Goal: Task Accomplishment & Management: Contribute content

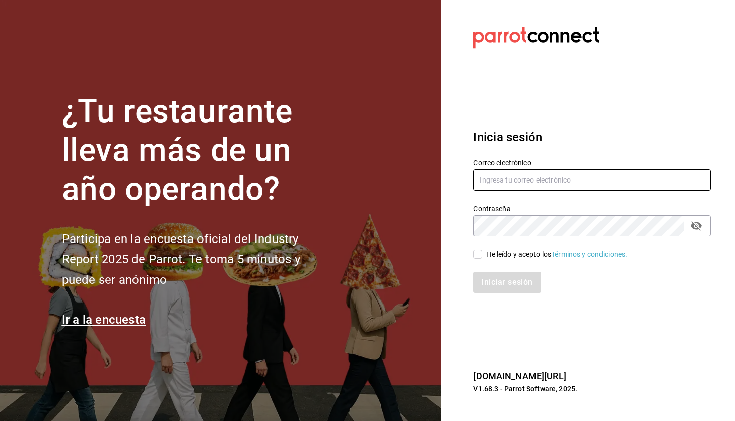
type input "paopalzg@gmail.com"
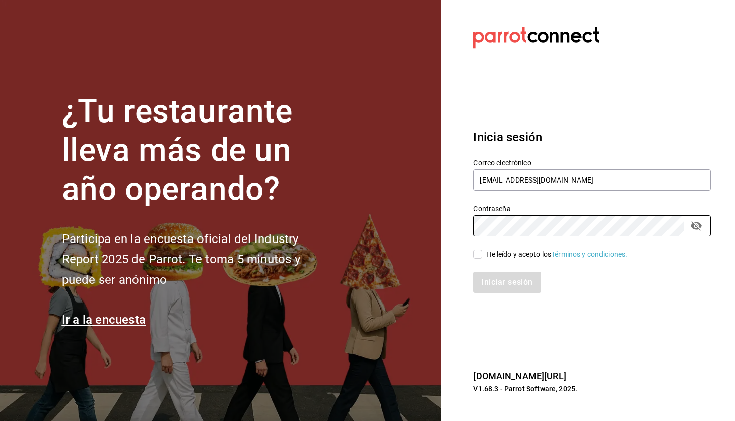
click at [480, 252] on input "He leído y acepto los Términos y condiciones." at bounding box center [477, 253] width 9 height 9
checkbox input "true"
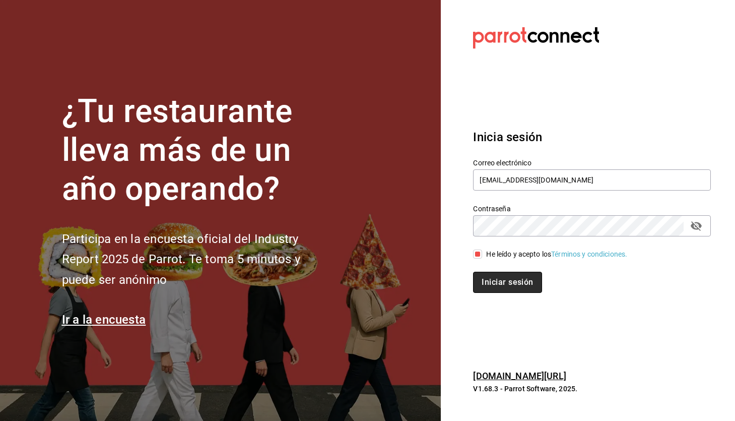
click at [490, 288] on button "Iniciar sesión" at bounding box center [507, 281] width 68 height 21
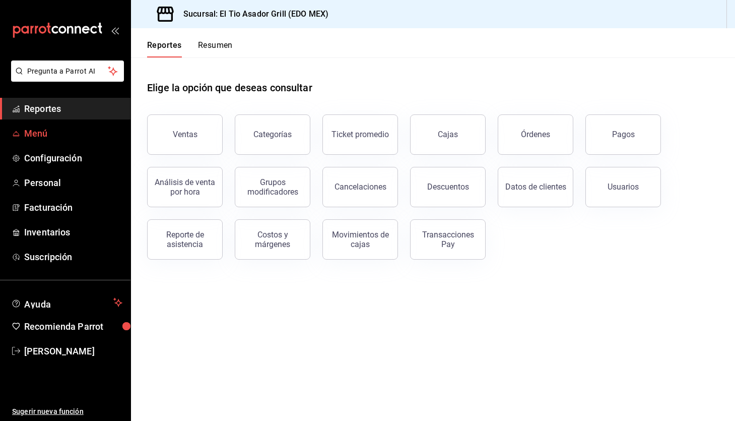
click at [50, 133] on span "Menú" at bounding box center [73, 133] width 98 height 14
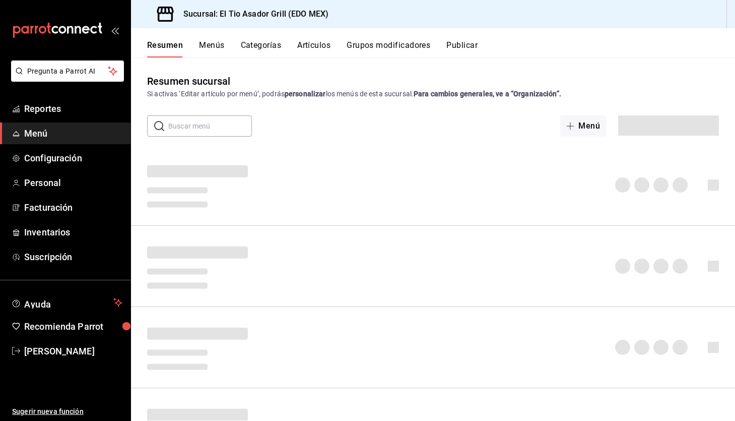
click at [313, 46] on button "Artículos" at bounding box center [313, 48] width 33 height 17
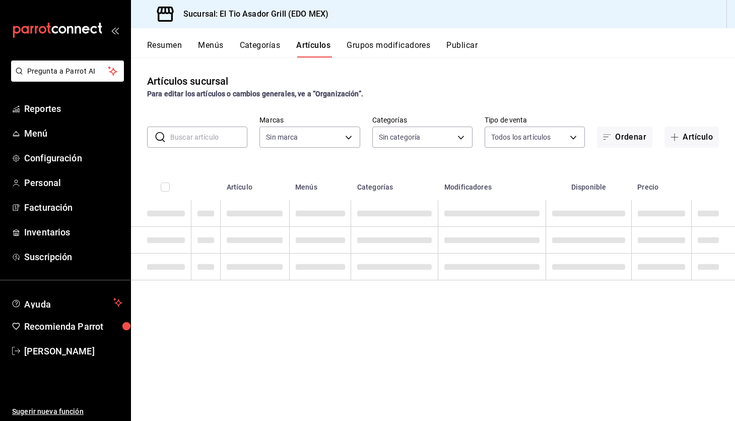
type input "b3a35fad-517b-4bc0-9bfa-f39d008e23c0"
click at [213, 139] on input "text" at bounding box center [208, 137] width 77 height 20
type input "COP"
type input "2a3eda75-fbd1-44b0-92e5-ec455d167210,3a82cb98-6625-49b5-96ae-9f824f8f2fe0,4d12d…"
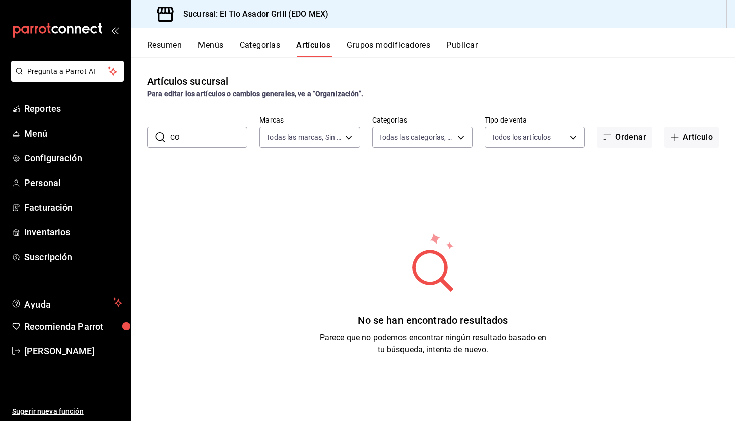
type input "C"
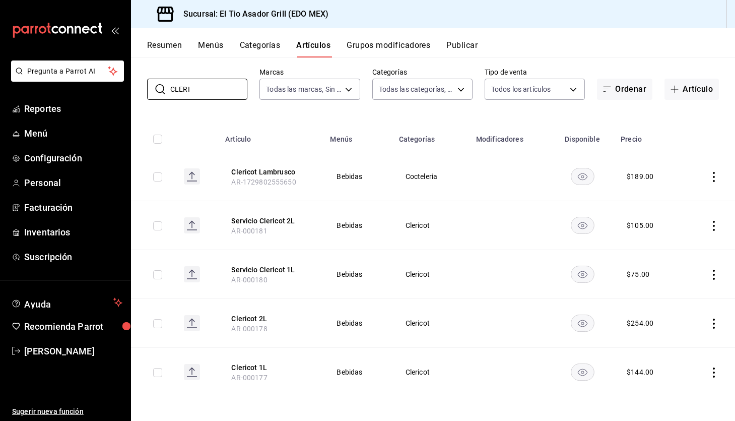
scroll to position [48, 0]
type input "CLERI"
click at [693, 87] on button "Artículo" at bounding box center [691, 89] width 54 height 21
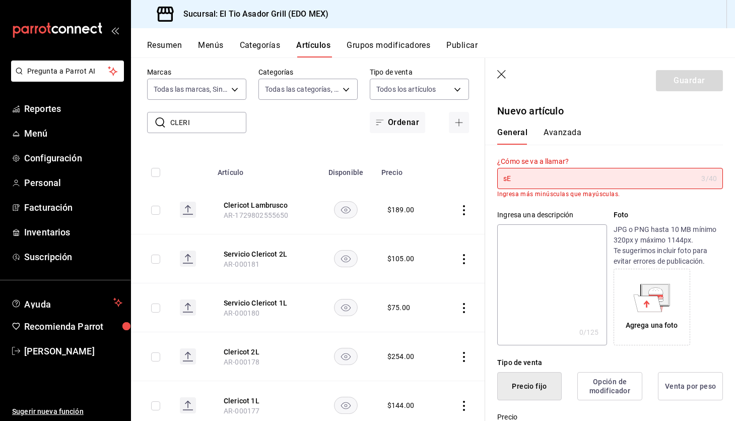
type input "s"
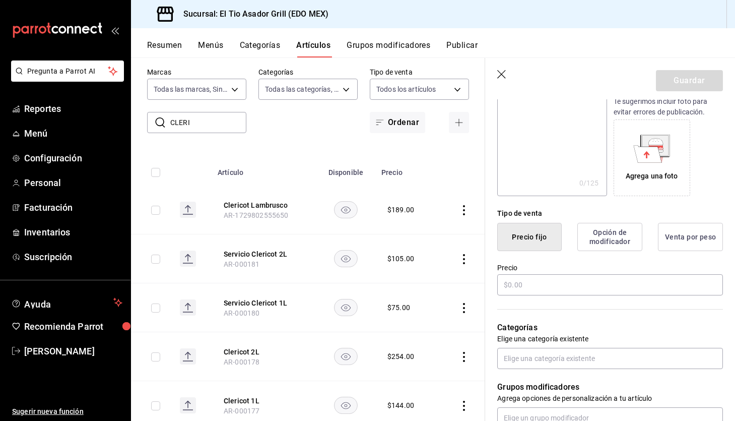
scroll to position [146, 0]
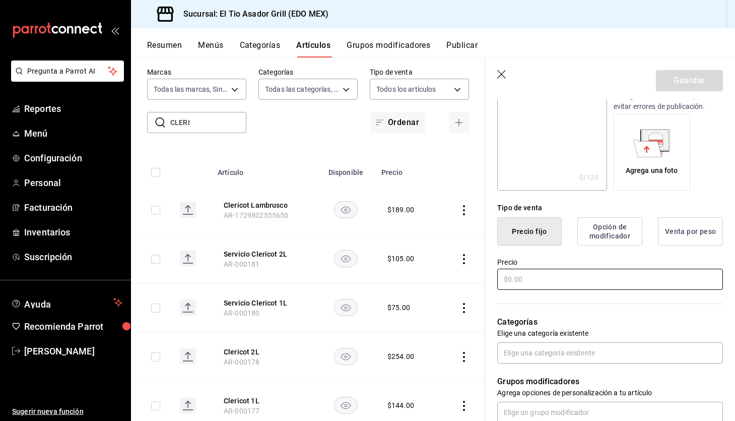
type input "Servicio Copa"
click at [526, 276] on input "text" at bounding box center [610, 278] width 226 height 21
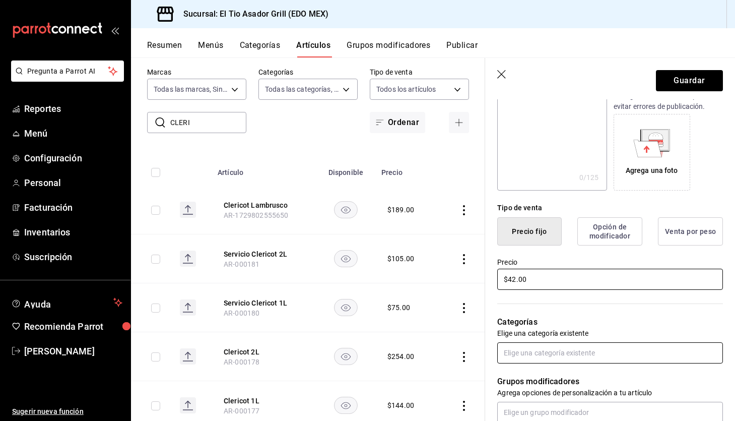
type input "$42.00"
click at [594, 362] on input "text" at bounding box center [610, 352] width 226 height 21
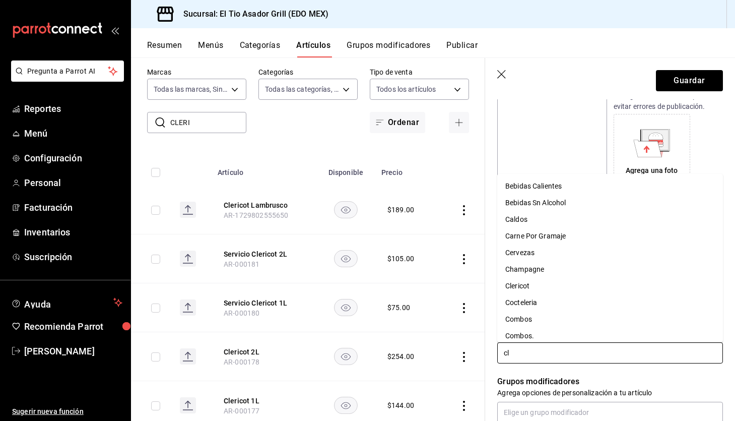
type input "cle"
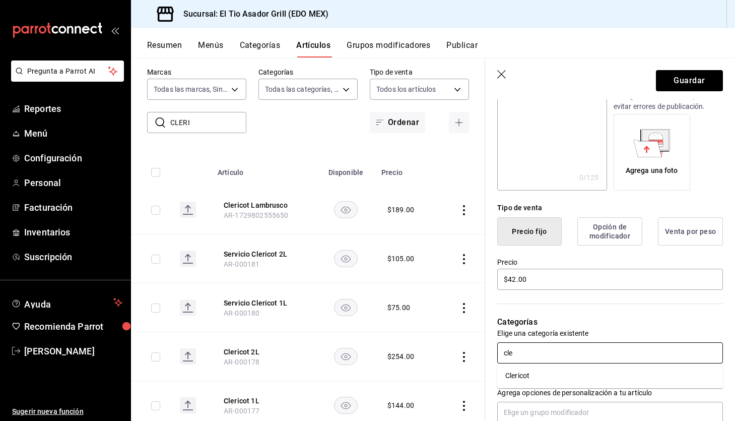
click at [578, 375] on li "Clericot" at bounding box center [610, 375] width 226 height 17
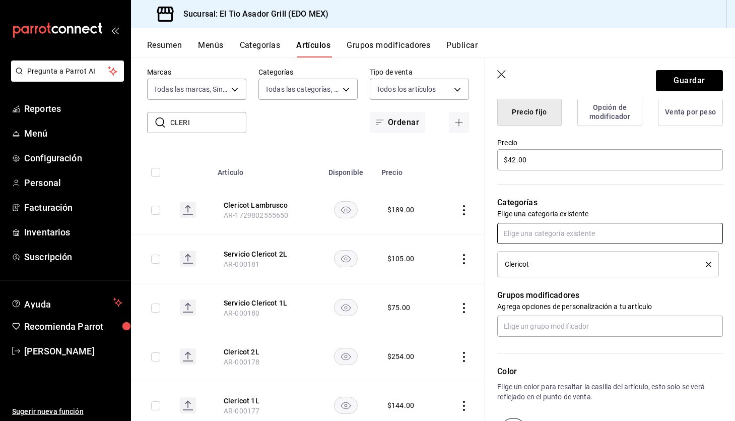
scroll to position [291, 0]
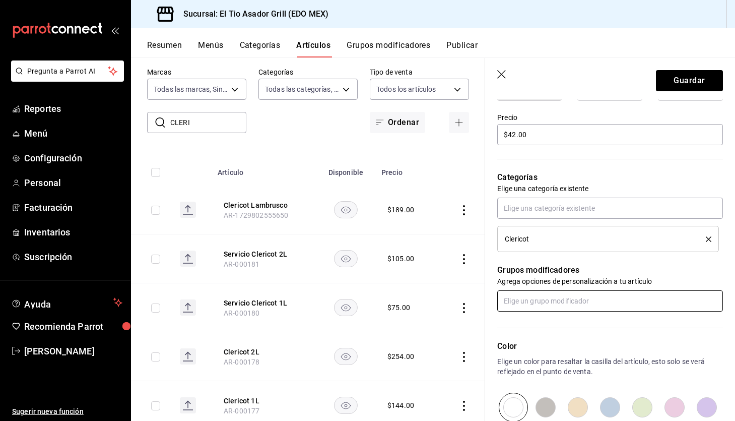
click at [558, 301] on input "text" at bounding box center [610, 300] width 226 height 21
type input "c"
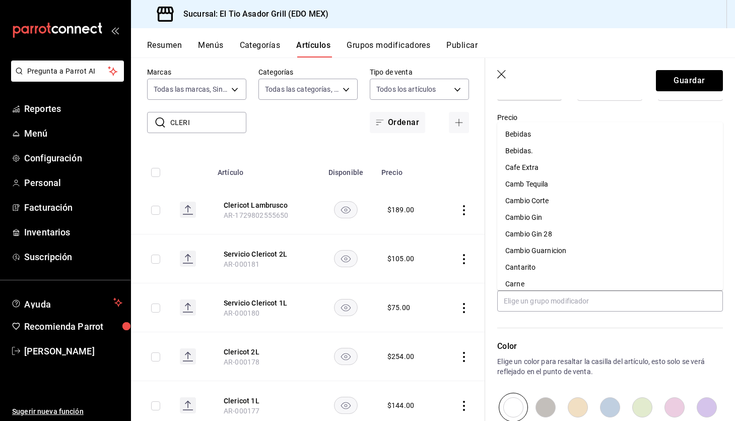
click at [280, 135] on div "Artículos sucursal Para editar los artículos o cambios generales, ve a “Organiz…" at bounding box center [308, 238] width 354 height 363
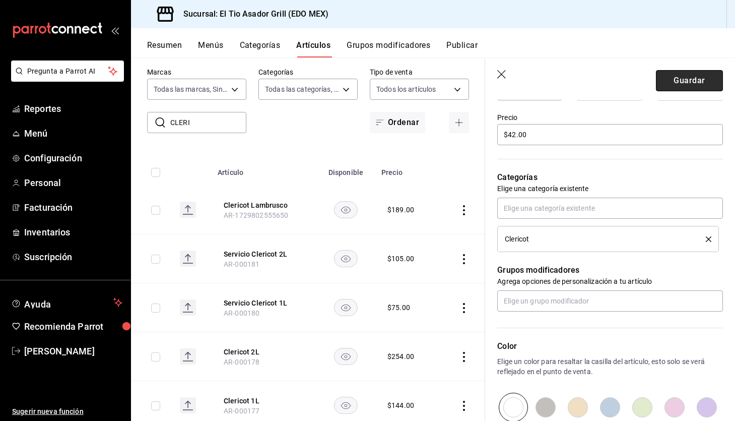
click at [689, 78] on button "Guardar" at bounding box center [689, 80] width 67 height 21
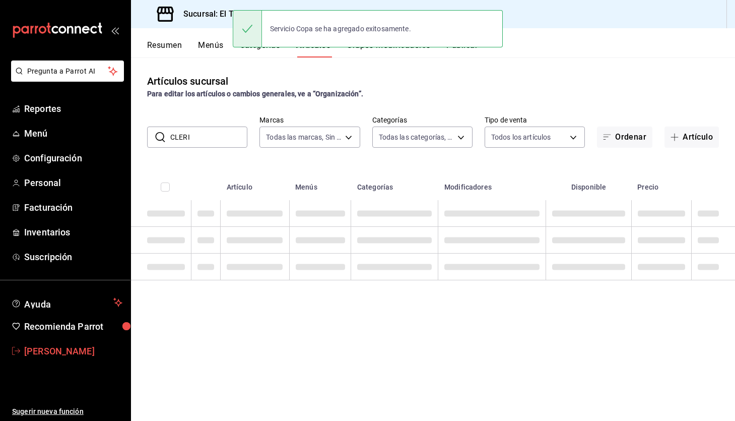
click at [35, 358] on link "[PERSON_NAME]" at bounding box center [65, 351] width 130 height 22
